Goal: Find specific page/section: Find specific page/section

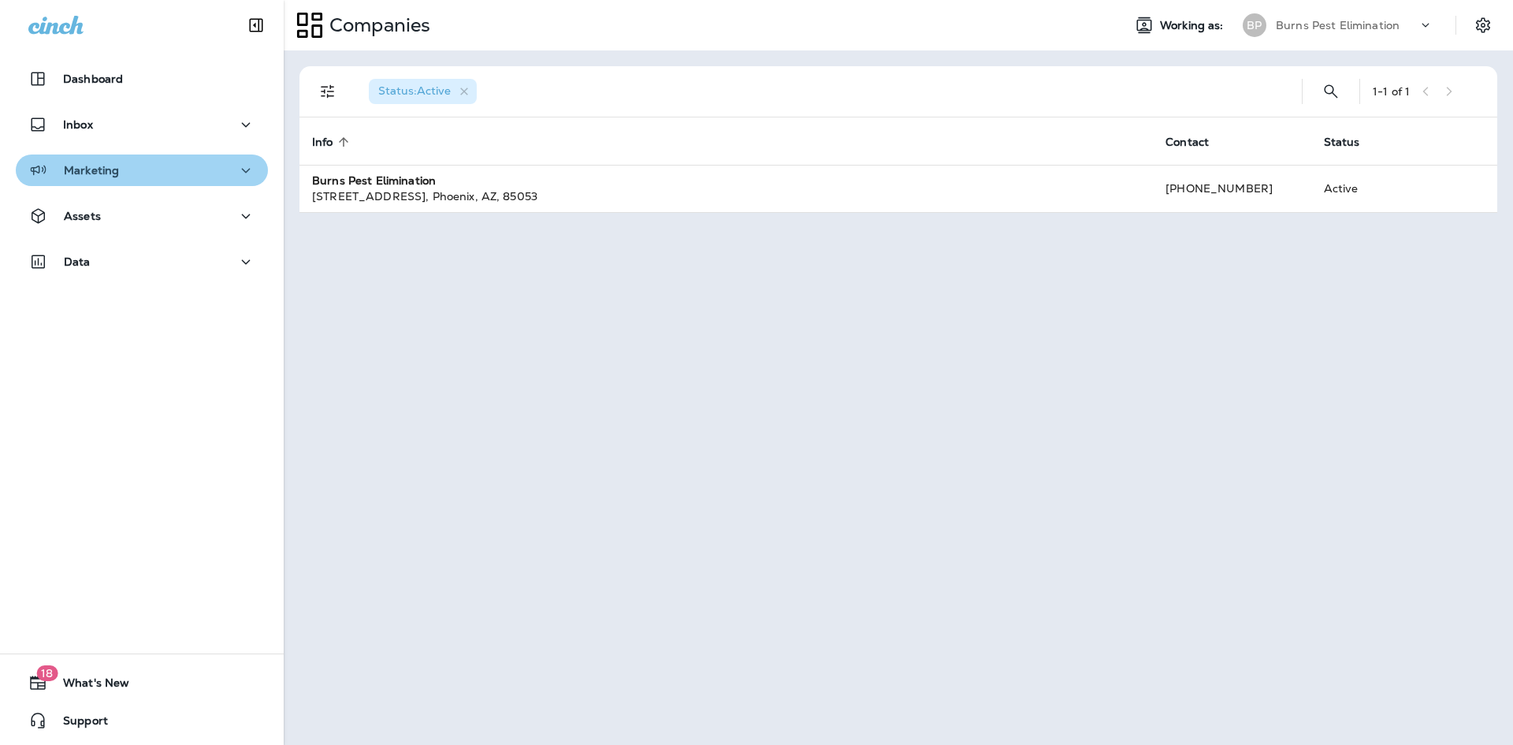
click at [221, 180] on div "Marketing" at bounding box center [141, 171] width 227 height 20
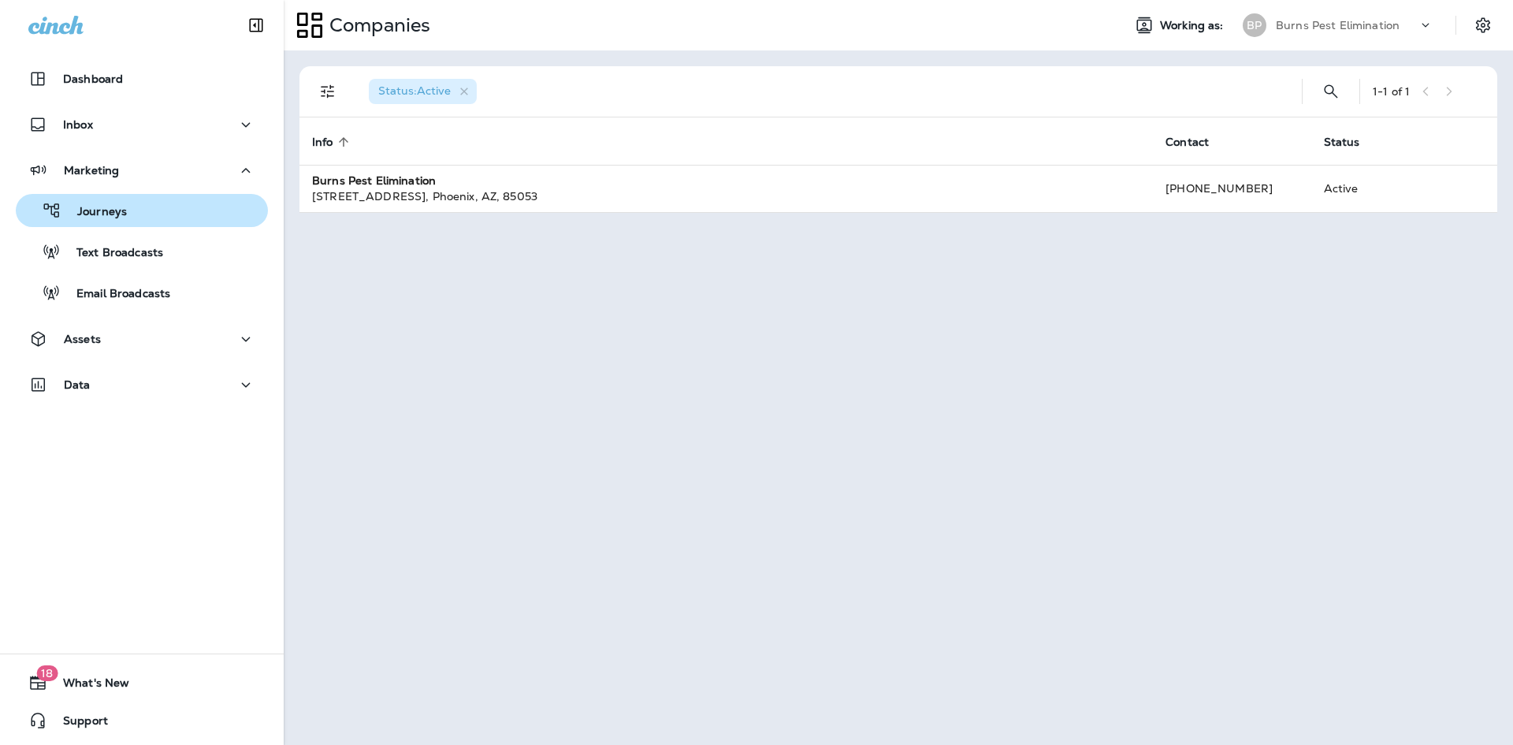
click at [198, 205] on div "Journeys" at bounding box center [142, 211] width 240 height 24
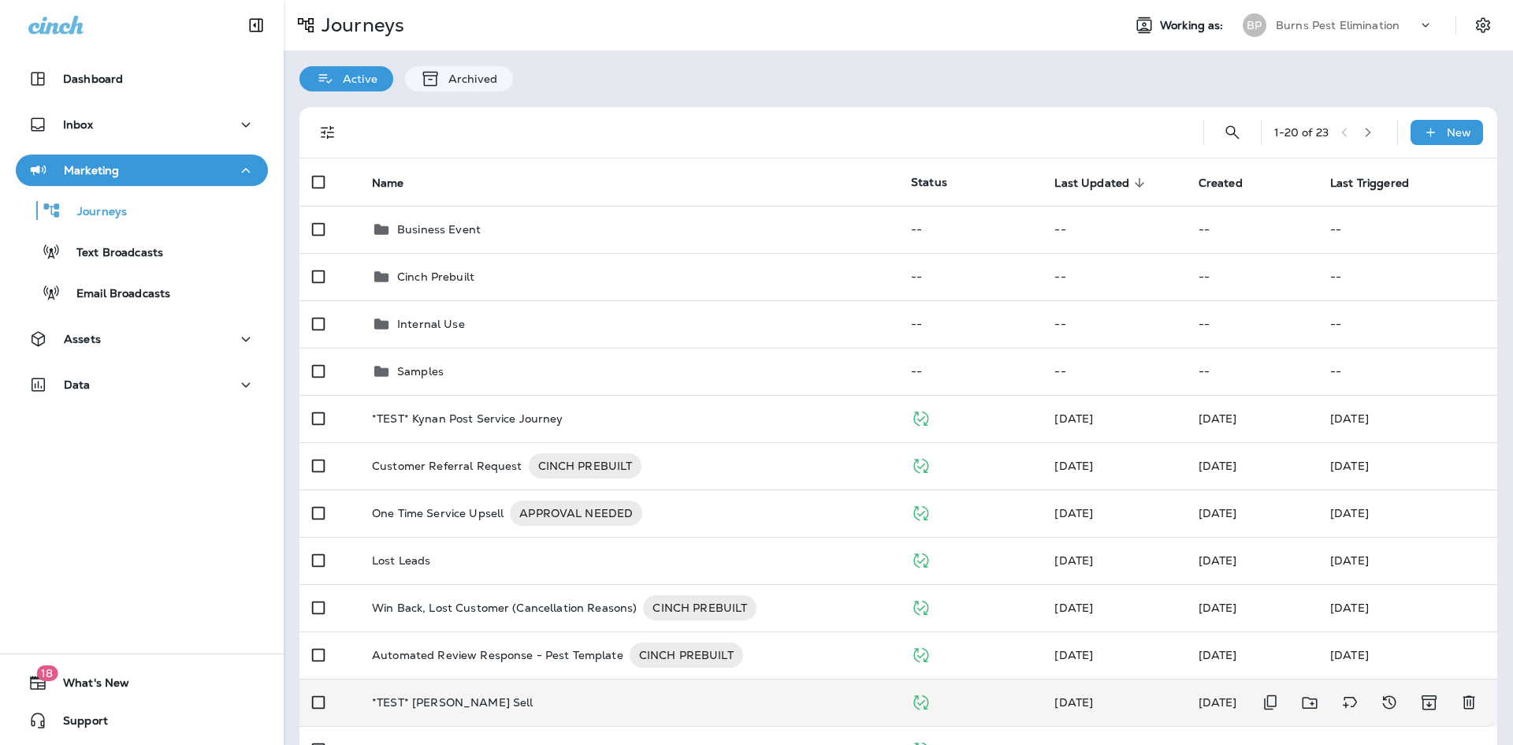
click at [497, 711] on td "*TEST* [PERSON_NAME] Sell" at bounding box center [628, 702] width 539 height 47
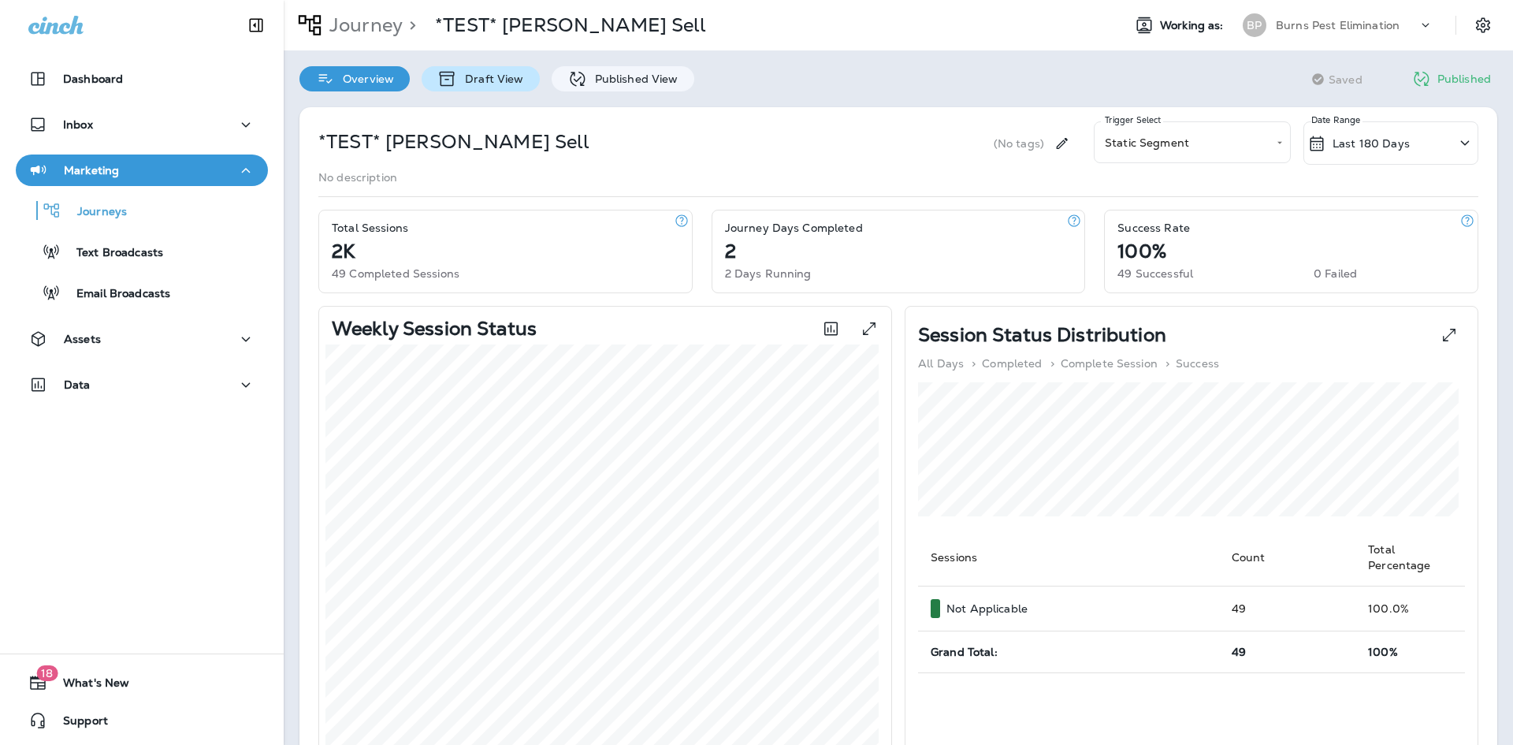
click at [471, 89] on div "Draft View" at bounding box center [480, 78] width 117 height 25
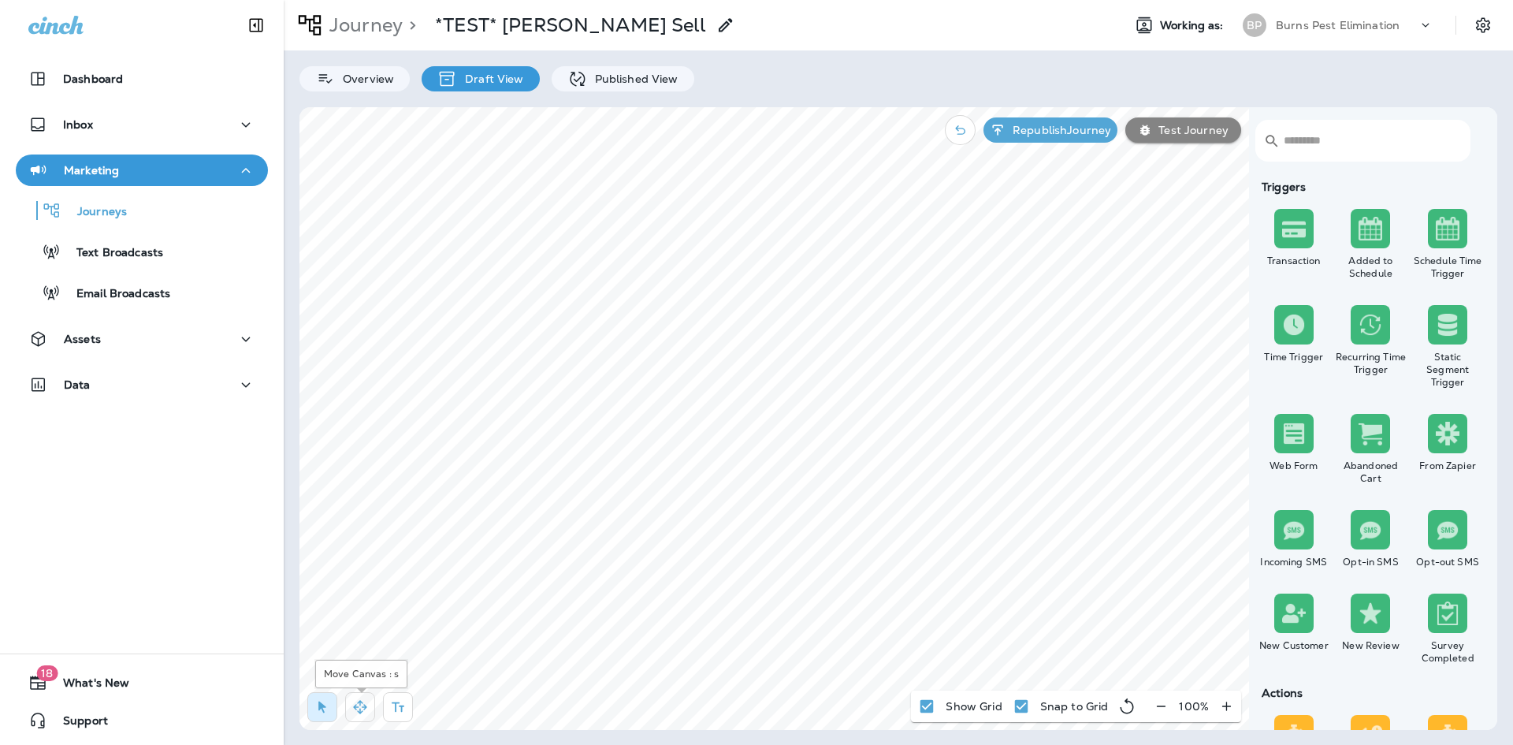
click at [367, 704] on icon "button" at bounding box center [360, 707] width 16 height 16
click at [642, 73] on p "Published View" at bounding box center [632, 79] width 91 height 13
